Goal: Task Accomplishment & Management: Manage account settings

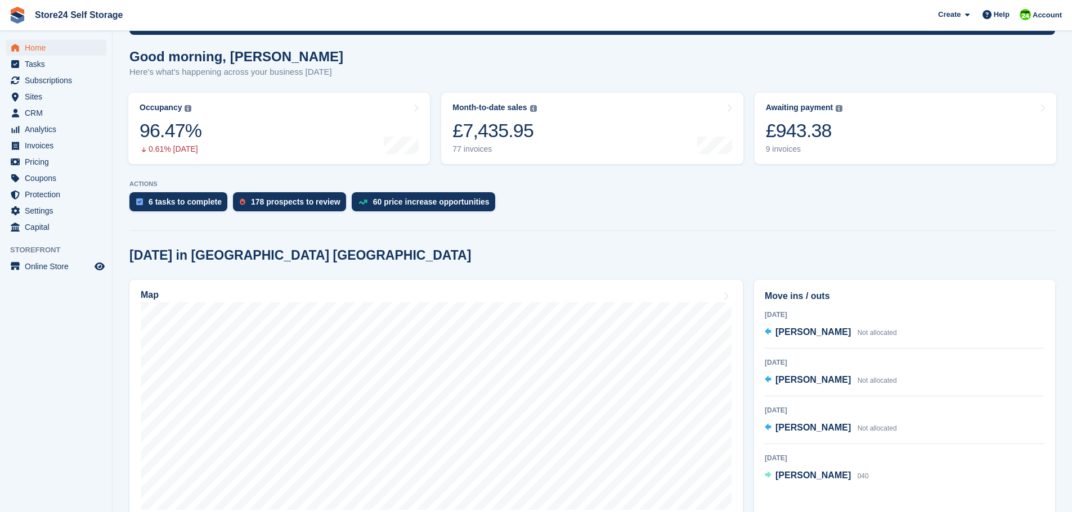
scroll to position [113, 0]
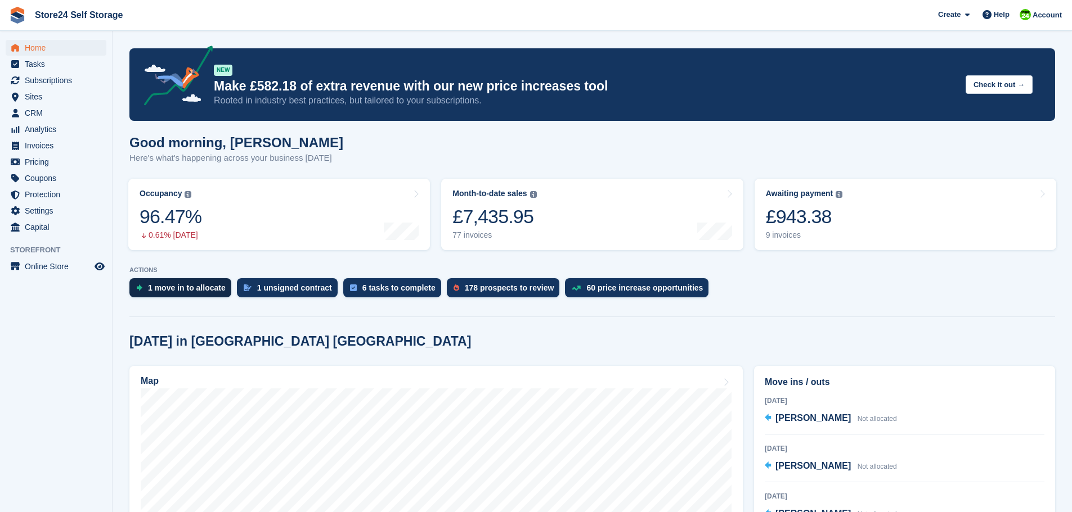
click at [177, 287] on div "1 move in to allocate" at bounding box center [187, 288] width 78 height 9
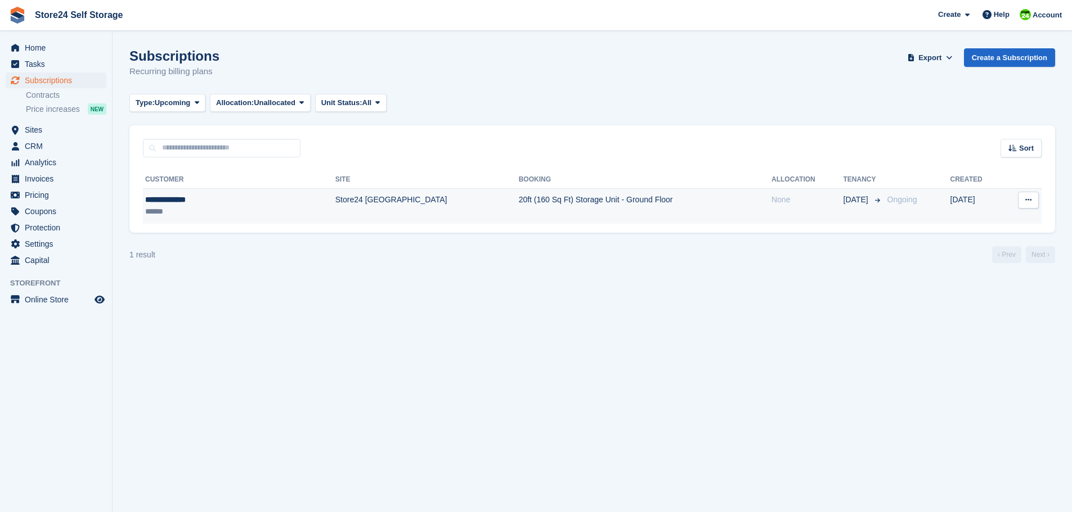
click at [1027, 198] on icon at bounding box center [1028, 199] width 6 height 7
click at [177, 201] on div "**********" at bounding box center [202, 200] width 115 height 12
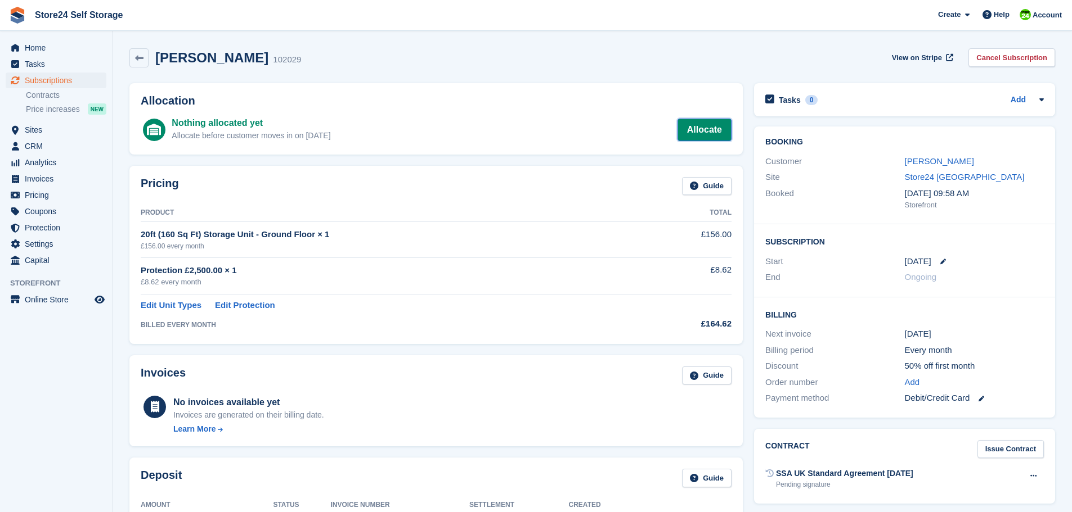
click at [701, 131] on link "Allocate" at bounding box center [704, 130] width 54 height 23
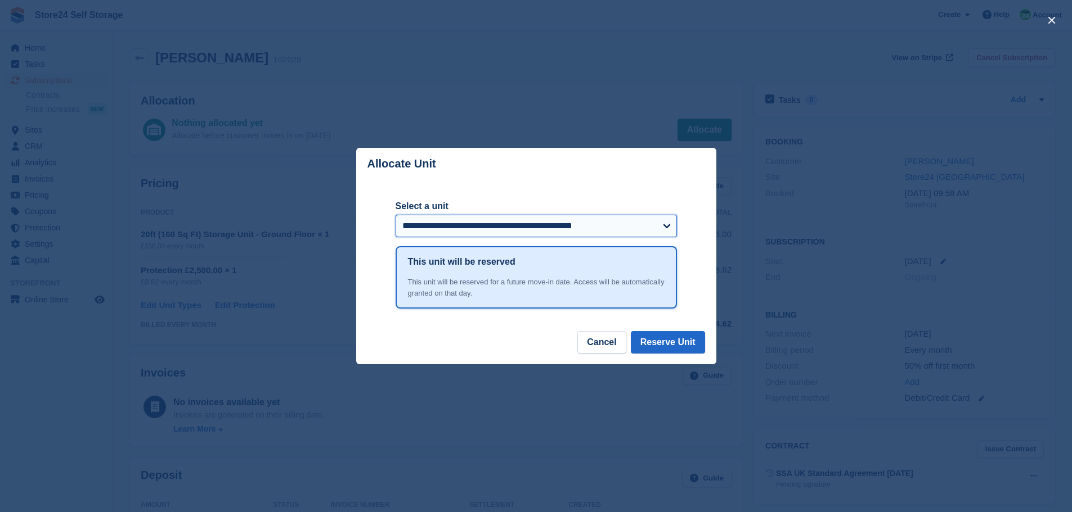
click at [653, 233] on select "**********" at bounding box center [535, 226] width 281 height 23
click at [395, 216] on select "**********" at bounding box center [535, 226] width 281 height 23
click at [661, 346] on button "Reserve Unit" at bounding box center [668, 342] width 74 height 23
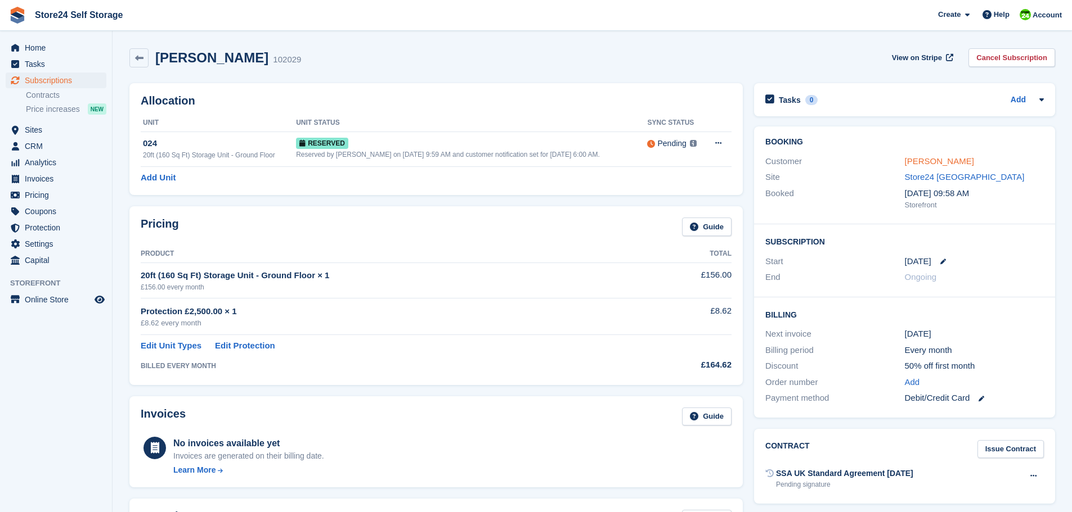
click at [930, 163] on link "[PERSON_NAME]" at bounding box center [939, 161] width 69 height 10
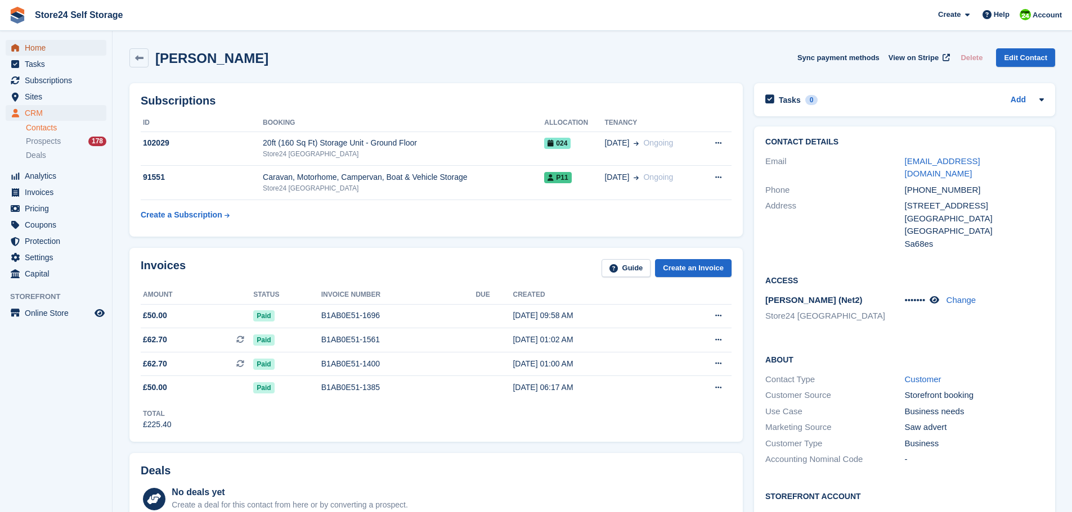
click at [39, 48] on span "Home" at bounding box center [59, 48] width 68 height 16
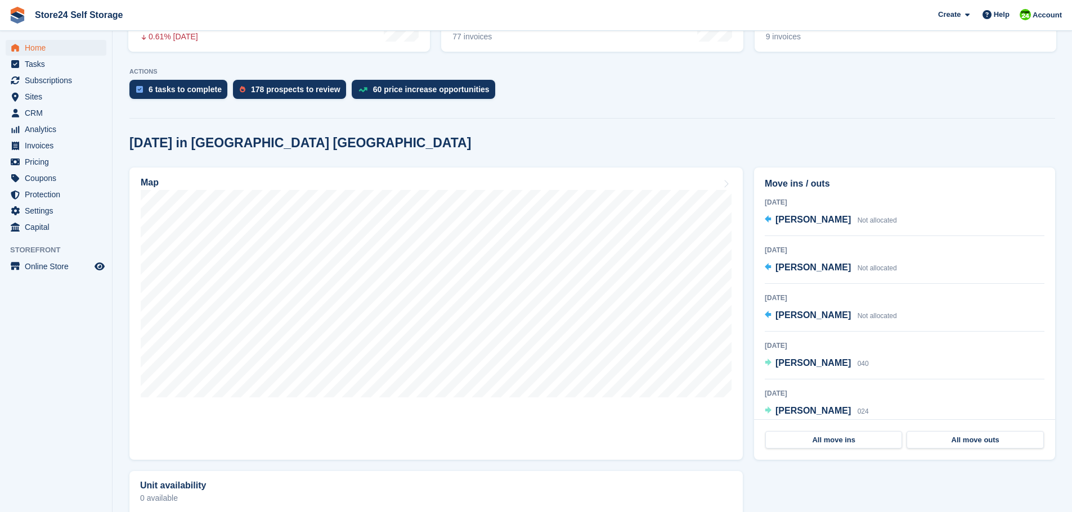
scroll to position [225, 0]
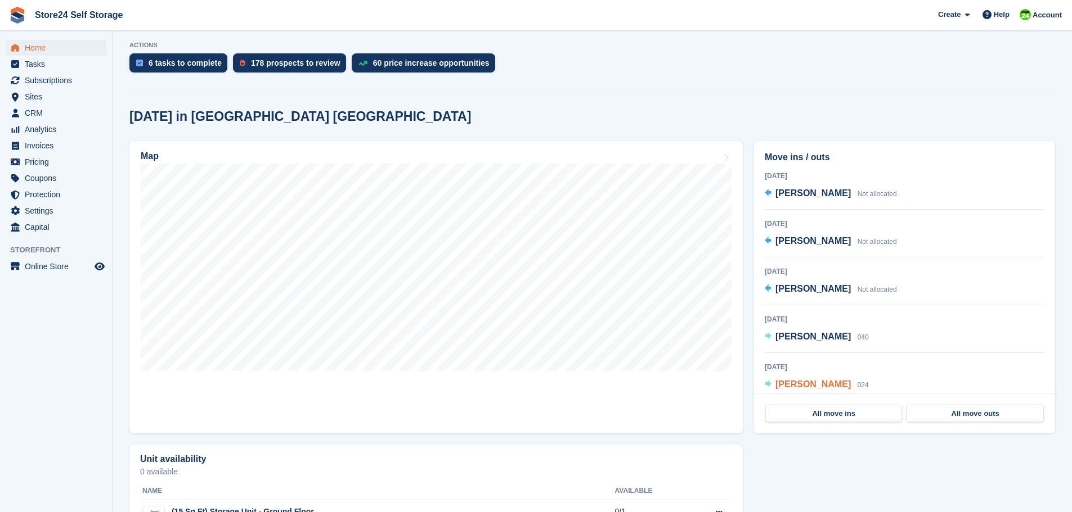
click at [803, 385] on span "[PERSON_NAME]" at bounding box center [812, 385] width 75 height 10
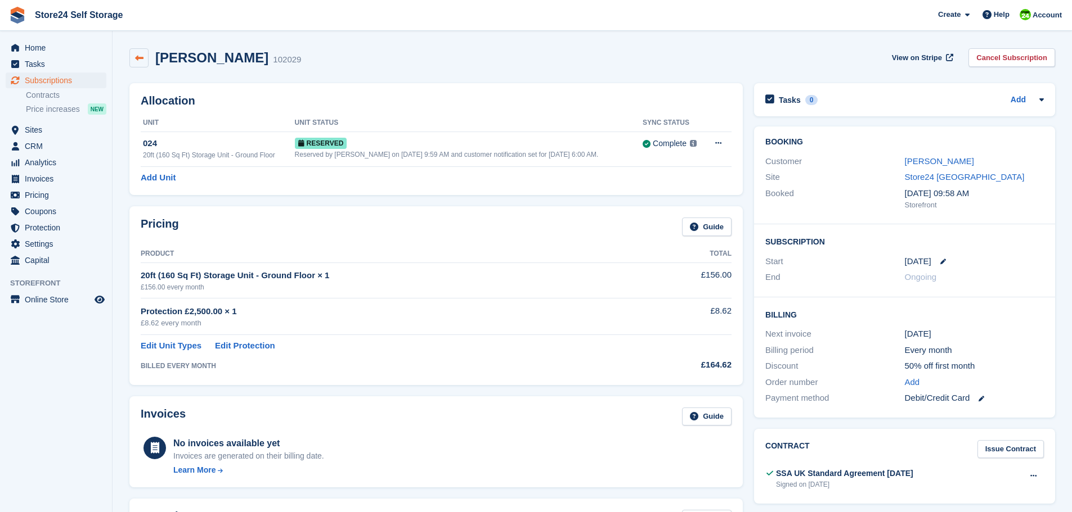
click at [135, 59] on icon at bounding box center [139, 58] width 8 height 8
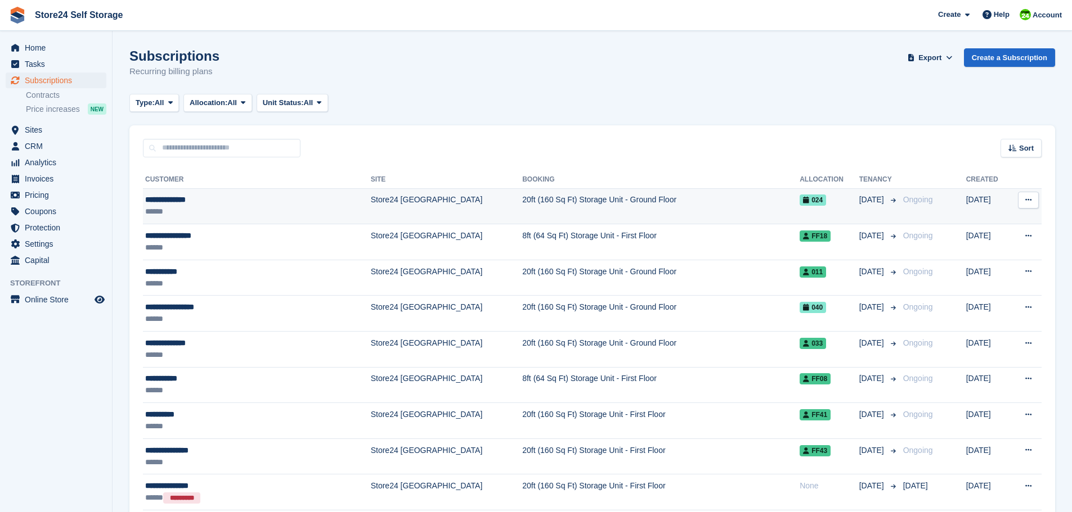
click at [1031, 202] on icon at bounding box center [1028, 199] width 6 height 7
click at [940, 222] on p "View customer" at bounding box center [984, 222] width 98 height 15
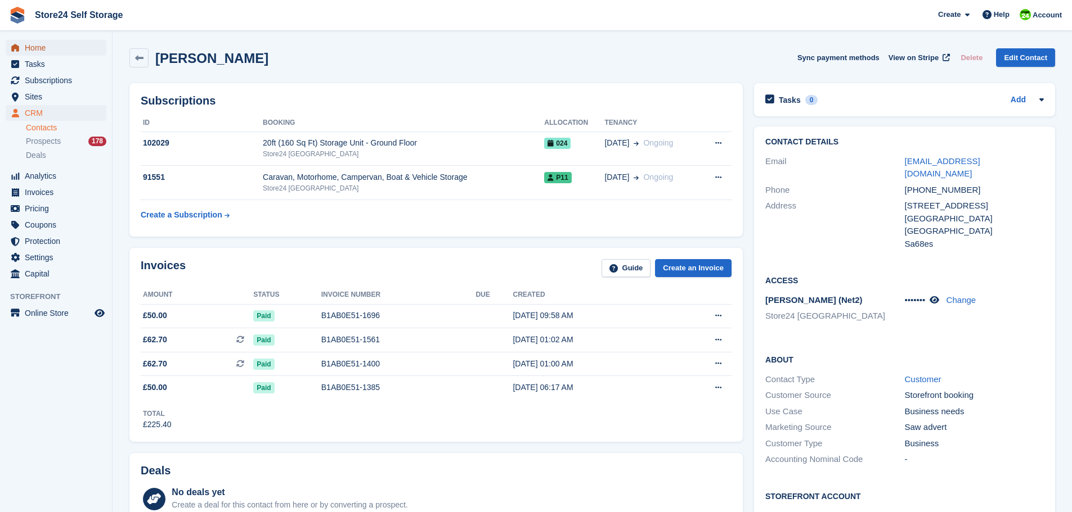
click at [50, 51] on span "Home" at bounding box center [59, 48] width 68 height 16
